Goal: Book appointment/travel/reservation

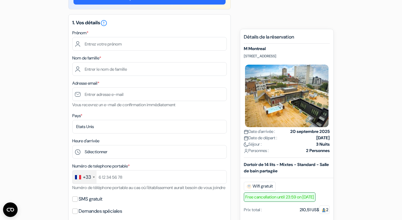
scroll to position [69, 0]
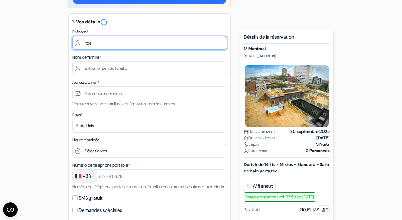
type input "noe"
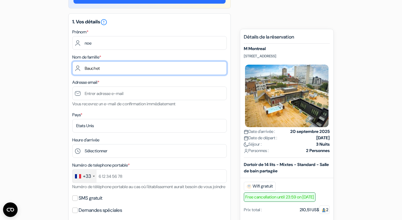
type input "Bauchet"
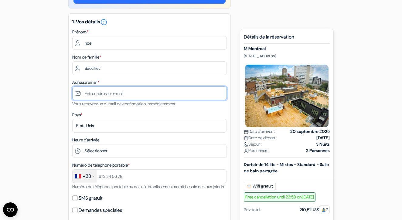
click at [137, 98] on input "text" at bounding box center [149, 93] width 154 height 14
type input "[EMAIL_ADDRESS][DOMAIN_NAME]"
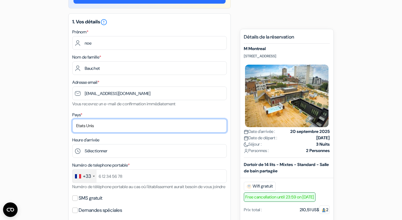
click at [119, 125] on select "Selectionner le pays Abkhazie [GEOGRAPHIC_DATA] [GEOGRAPHIC_DATA] Du [GEOGRAPHI…" at bounding box center [149, 126] width 154 height 14
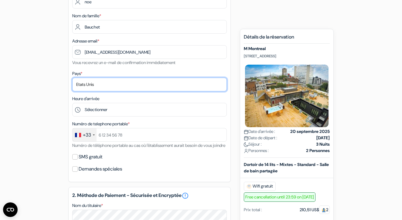
scroll to position [111, 0]
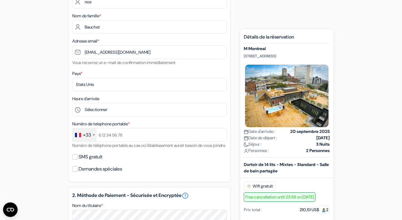
click at [82, 72] on span "*" at bounding box center [81, 73] width 2 height 5
click at [82, 73] on span "*" at bounding box center [81, 73] width 2 height 5
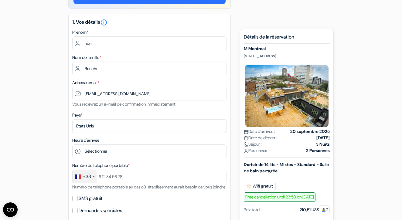
scroll to position [67, 0]
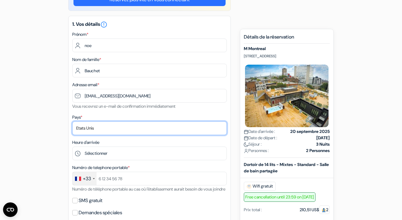
select select "67"
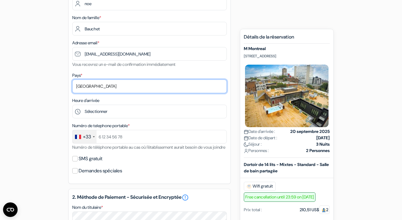
scroll to position [111, 0]
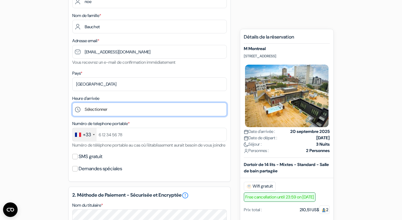
select select "13"
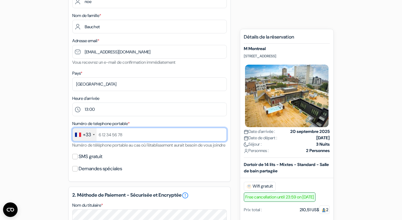
type input "è"
type input "È"
type input "782077057"
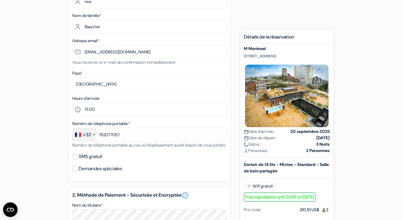
click at [76, 159] on input "SMS gratuit" at bounding box center [74, 156] width 5 height 5
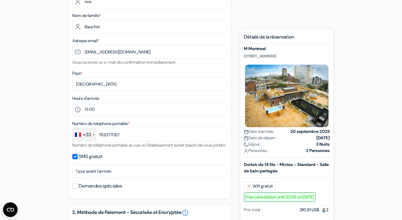
click at [76, 159] on input "SMS gratuit" at bounding box center [74, 156] width 5 height 5
checkbox input "false"
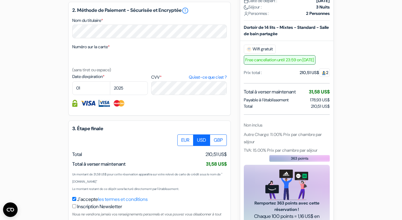
scroll to position [294, 0]
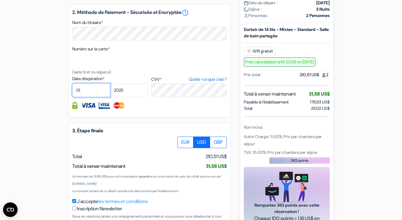
select select "06"
click at [123, 96] on select "2025 2026 2027 2028 2029 2030 2031 2032 2033 2034 2035 2036 2037 2038 2039 2040…" at bounding box center [129, 90] width 38 height 14
select select "2028"
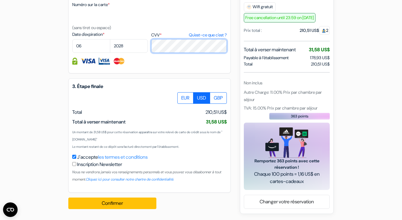
scroll to position [345, 0]
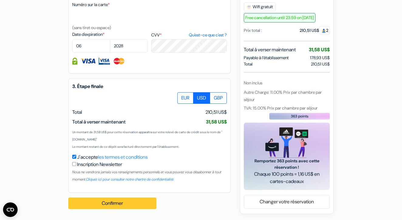
click at [95, 200] on button "Confirmer Loading..." at bounding box center [112, 203] width 88 height 12
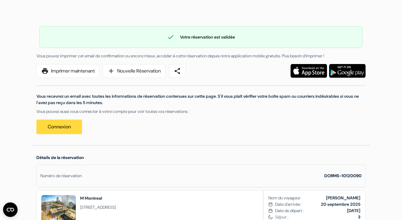
scroll to position [31, 0]
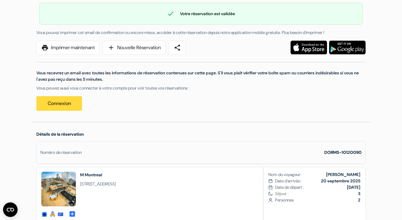
click at [240, 138] on div "Détails de la réservation Numéro de réservation DORMS-10120090 private-rooms-de…" at bounding box center [201, 179] width 338 height 115
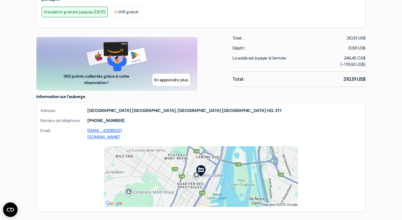
scroll to position [331, 0]
